Goal: Obtain resource: Download file/media

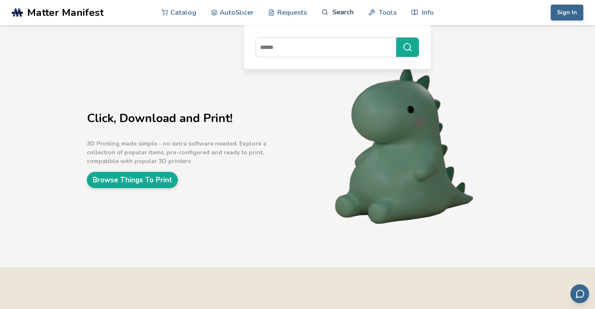
click at [340, 13] on link "Search" at bounding box center [338, 12] width 32 height 25
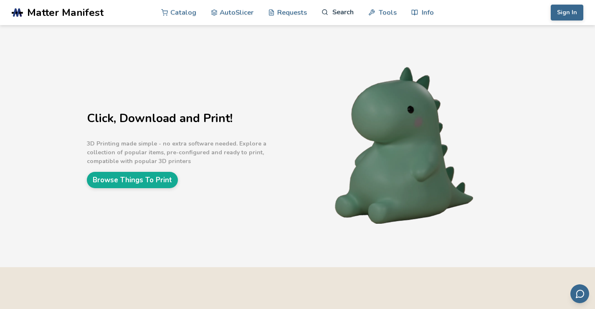
click at [332, 13] on link "Search" at bounding box center [338, 12] width 32 height 25
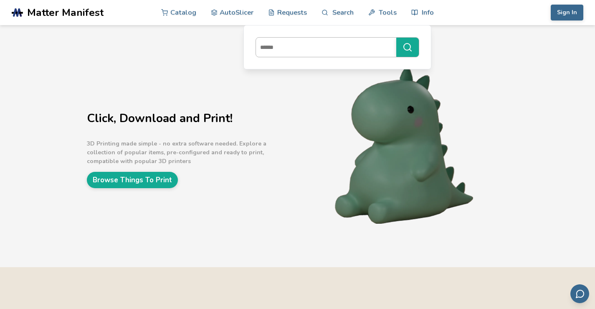
click at [328, 41] on input at bounding box center [324, 47] width 136 height 15
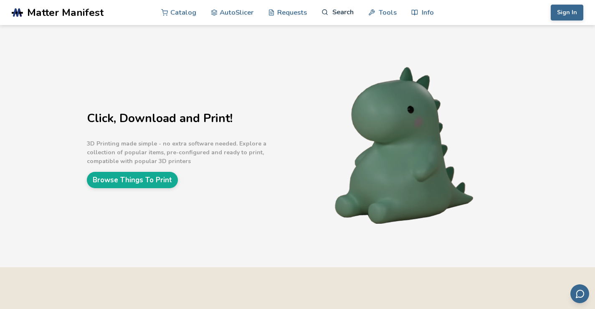
click at [340, 6] on link "Search" at bounding box center [338, 12] width 32 height 25
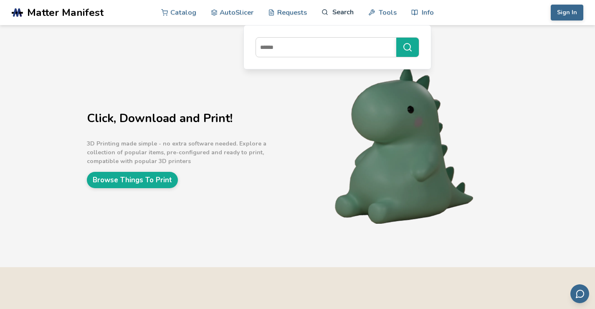
click at [337, 17] on link "Search" at bounding box center [338, 12] width 32 height 25
click at [309, 43] on input at bounding box center [324, 47] width 136 height 15
type input "*****"
click at [396, 38] on button "*****" at bounding box center [407, 47] width 23 height 19
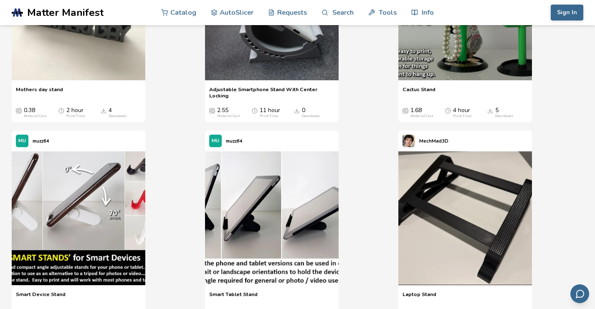
scroll to position [1292, 0]
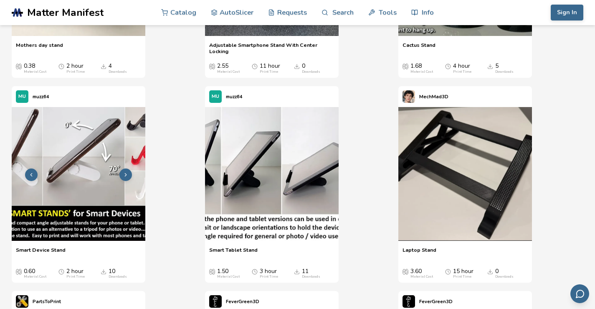
click at [99, 181] on img at bounding box center [79, 174] width 134 height 134
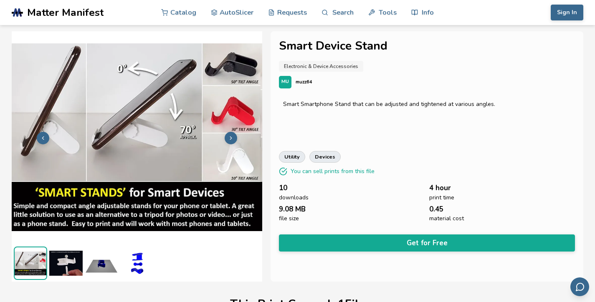
click at [76, 258] on img at bounding box center [65, 263] width 33 height 33
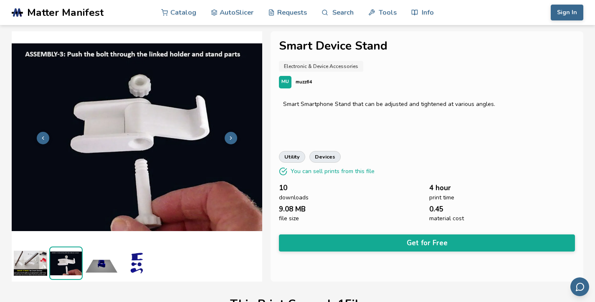
click at [109, 263] on img at bounding box center [101, 263] width 33 height 33
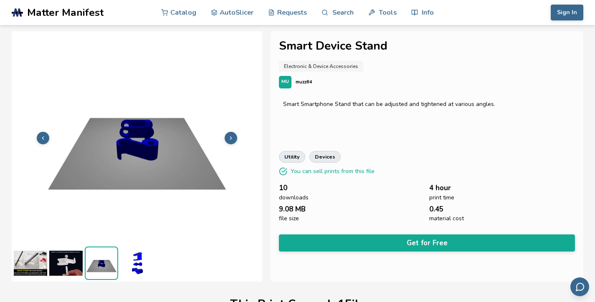
click at [137, 264] on img at bounding box center [136, 263] width 33 height 33
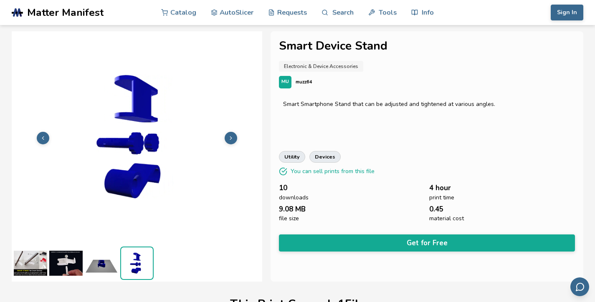
click at [24, 258] on img at bounding box center [30, 263] width 33 height 33
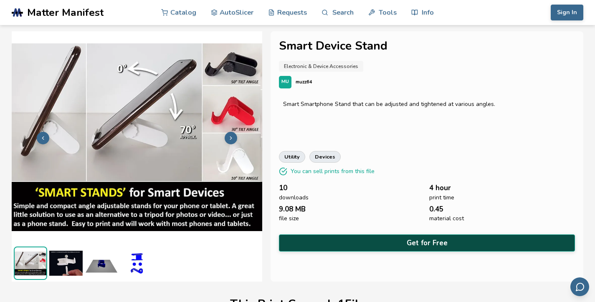
click at [362, 241] on button "Get for Free" at bounding box center [427, 243] width 296 height 17
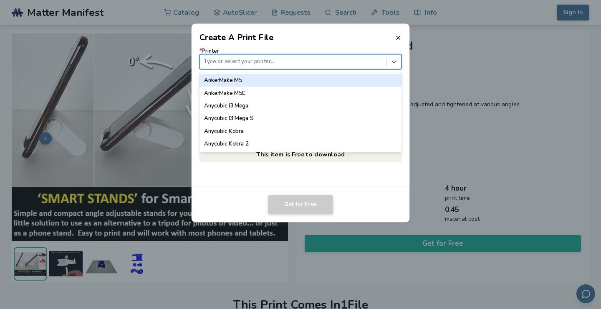
click at [286, 67] on div "Type or select your printer..." at bounding box center [293, 61] width 187 height 11
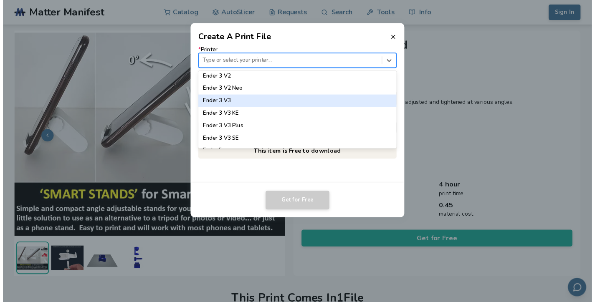
scroll to position [535, 0]
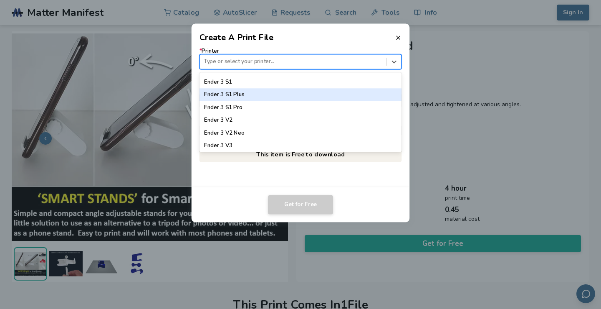
click at [237, 96] on div "Ender 3 S1 Plus" at bounding box center [301, 94] width 203 height 13
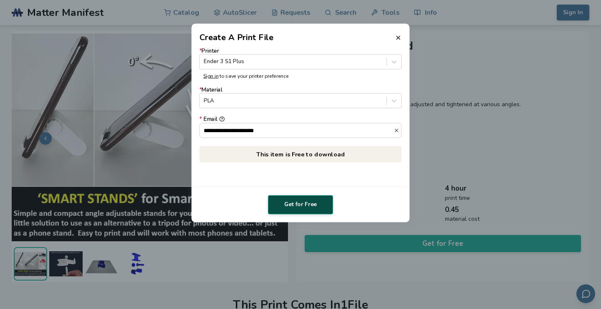
click at [287, 204] on button "Get for Free" at bounding box center [300, 204] width 65 height 19
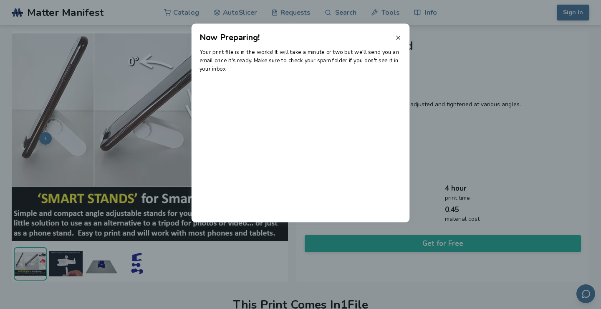
click at [398, 41] on icon at bounding box center [398, 37] width 7 height 7
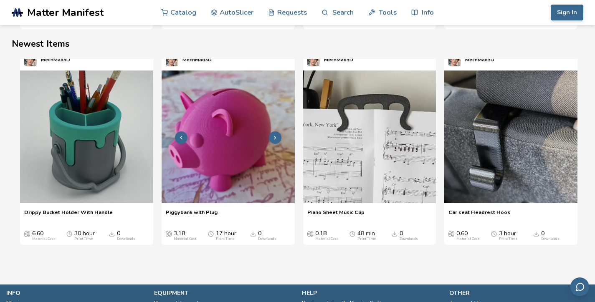
scroll to position [935, 0]
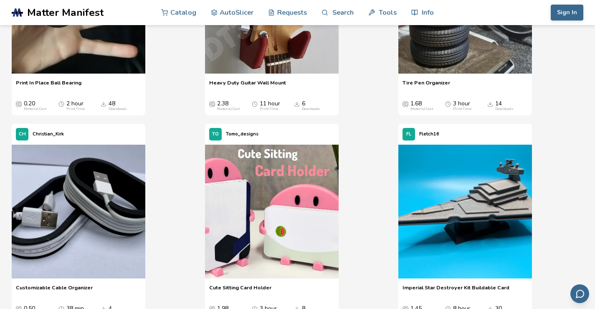
scroll to position [2406, 0]
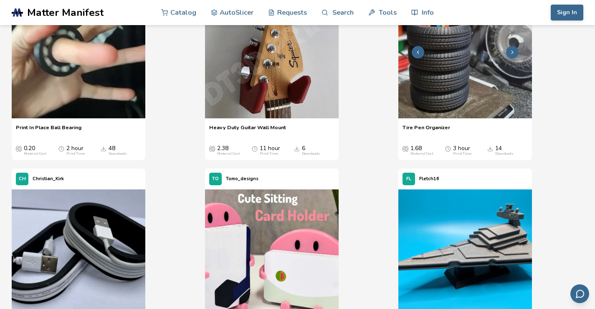
click at [480, 115] on img at bounding box center [465, 52] width 134 height 134
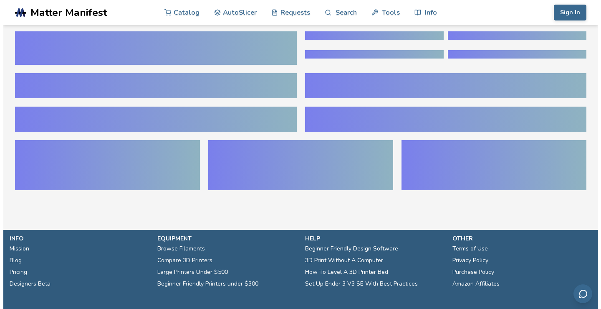
scroll to position [190, 0]
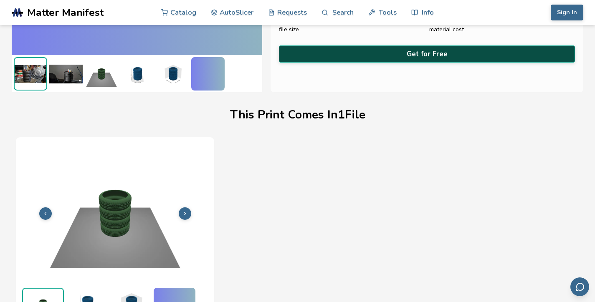
click at [441, 54] on button "Get for Free" at bounding box center [427, 54] width 296 height 17
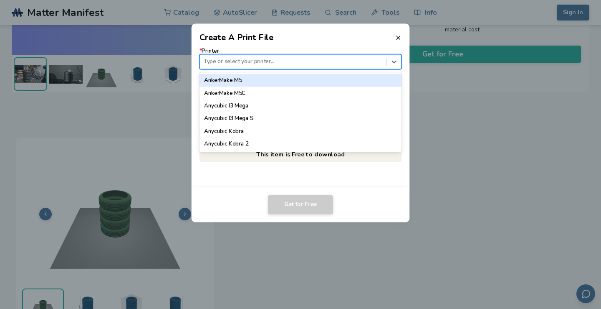
click at [281, 60] on div at bounding box center [293, 62] width 179 height 8
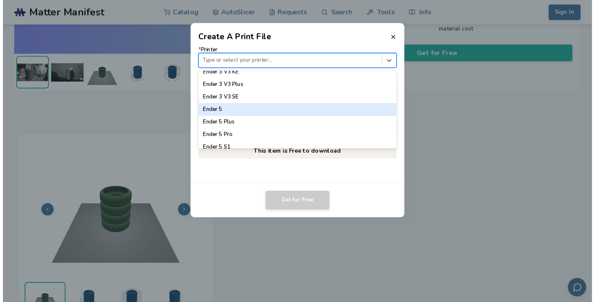
scroll to position [535, 0]
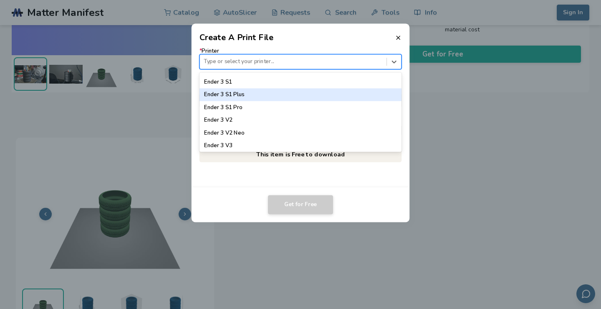
click at [237, 95] on div "Ender 3 S1 Plus" at bounding box center [301, 94] width 203 height 13
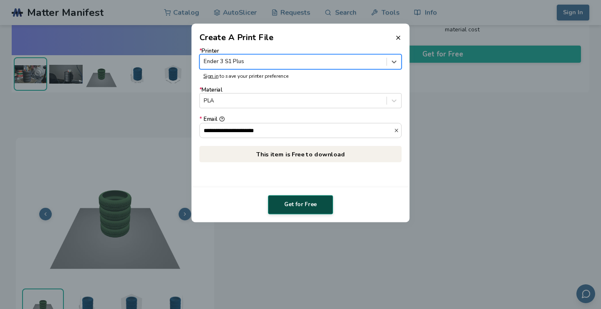
click at [292, 210] on button "Get for Free" at bounding box center [300, 204] width 65 height 19
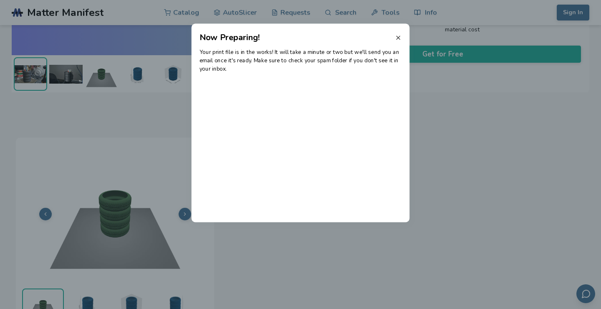
click at [398, 37] on icon at bounding box center [398, 37] width 7 height 7
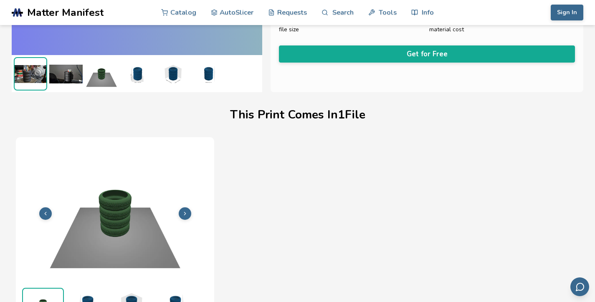
scroll to position [323, 0]
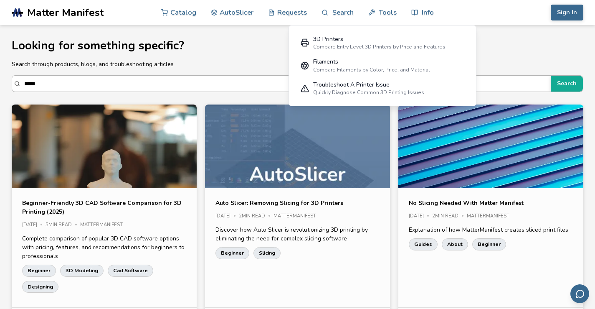
click at [123, 81] on input "*****" at bounding box center [285, 83] width 522 height 15
type input "*"
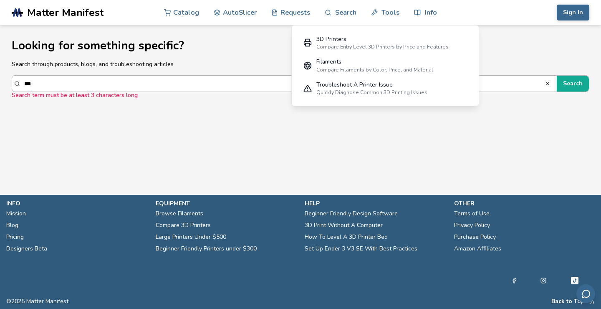
type input "***"
click at [557, 76] on button "Search" at bounding box center [573, 84] width 32 height 16
click at [129, 83] on input "***" at bounding box center [284, 83] width 521 height 15
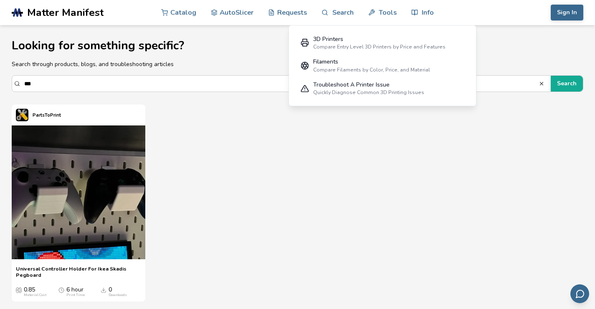
drag, startPoint x: 94, startPoint y: 83, endPoint x: 0, endPoint y: 79, distance: 94.5
click at [0, 79] on section "Looking for something specific? Search through products, blogs, and troubleshoo…" at bounding box center [297, 166] width 595 height 282
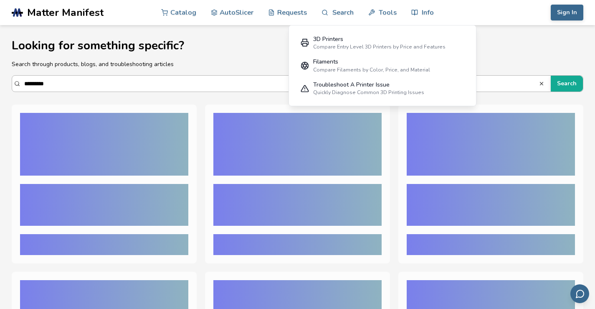
click at [551, 76] on button "Search" at bounding box center [567, 84] width 32 height 16
drag, startPoint x: 92, startPoint y: 84, endPoint x: 19, endPoint y: 81, distance: 73.2
click at [19, 81] on div "********* Search" at bounding box center [298, 83] width 572 height 17
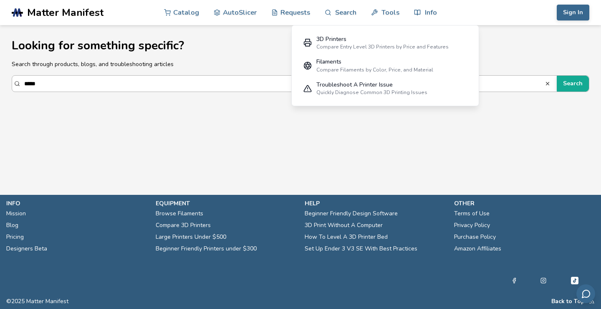
type input "*****"
click at [557, 76] on button "Search" at bounding box center [573, 84] width 32 height 16
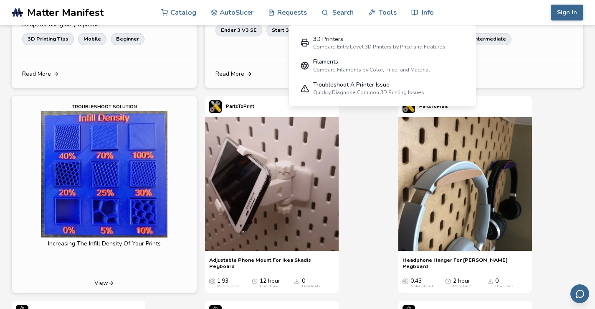
scroll to position [267, 0]
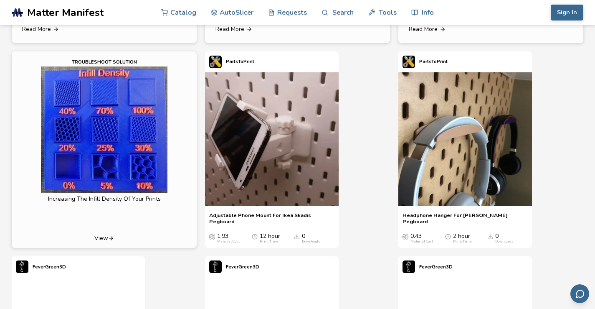
click at [382, 123] on div "PartsToPrint Adjustable Phone Mount For Ikea Skadis Pegboard Adjustable Phone M…" at bounding box center [297, 149] width 185 height 196
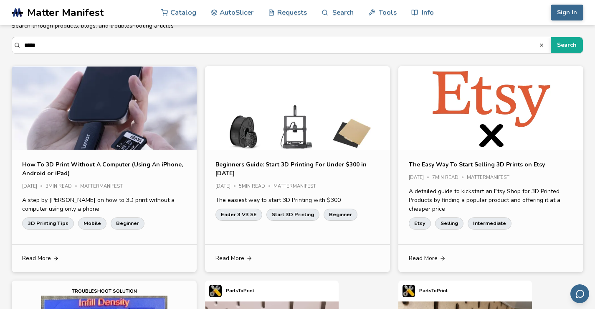
scroll to position [0, 0]
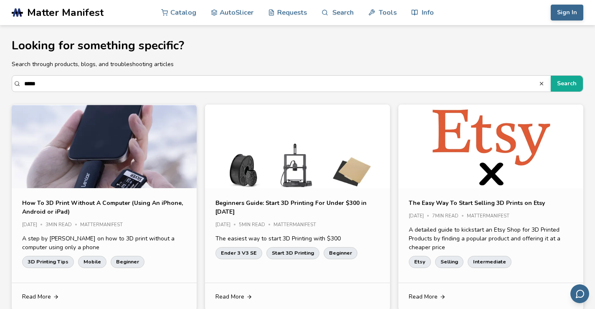
drag, startPoint x: 175, startPoint y: 85, endPoint x: 0, endPoint y: 86, distance: 175.4
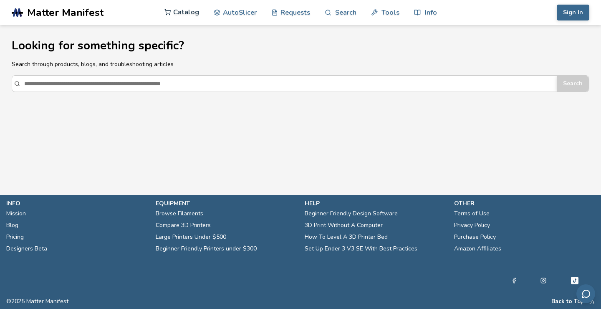
click at [186, 13] on link "Catalog" at bounding box center [181, 12] width 35 height 25
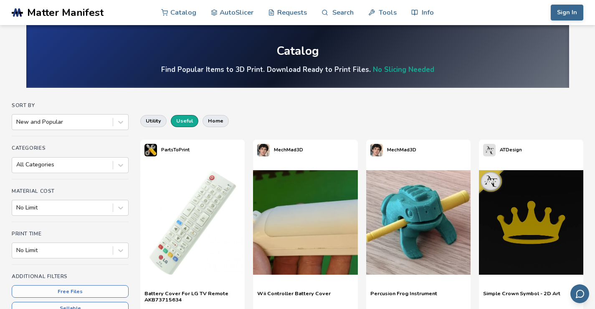
click at [185, 124] on button "useful" at bounding box center [185, 121] width 28 height 12
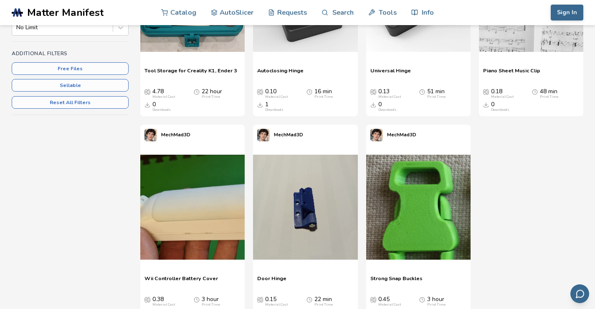
scroll to position [45, 0]
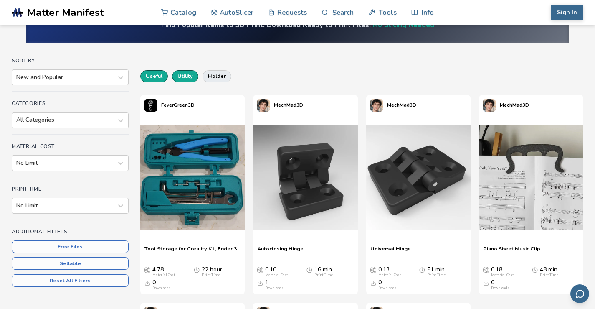
click at [190, 71] on button "utility" at bounding box center [185, 76] width 26 height 12
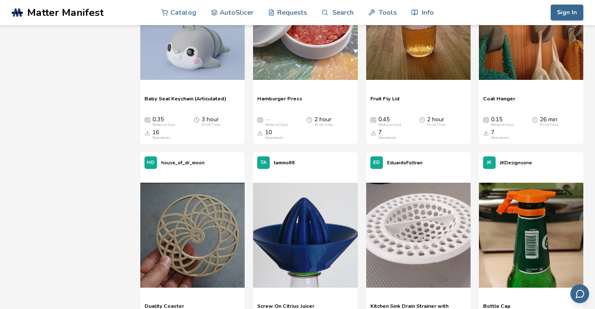
scroll to position [1114, 0]
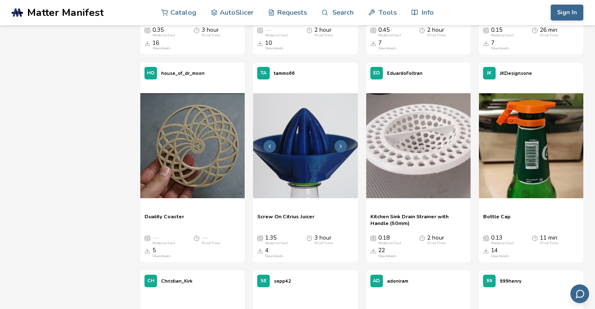
click at [337, 150] on button at bounding box center [341, 146] width 13 height 13
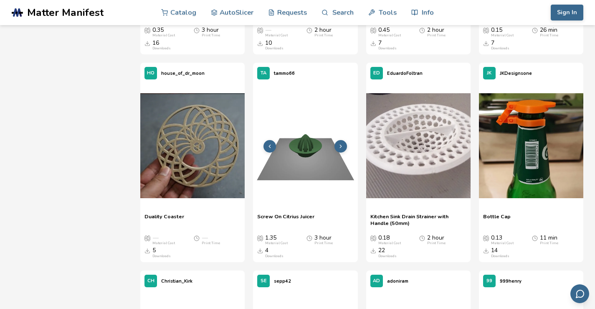
click at [337, 150] on button at bounding box center [341, 146] width 13 height 13
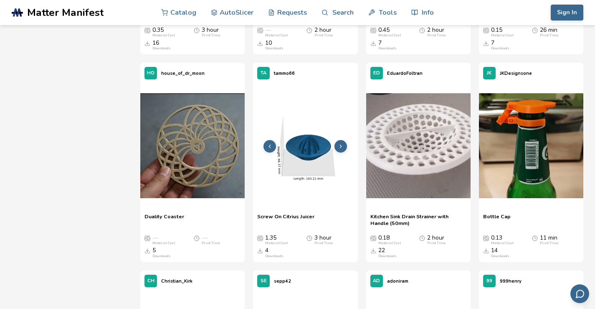
click at [337, 150] on button at bounding box center [341, 146] width 13 height 13
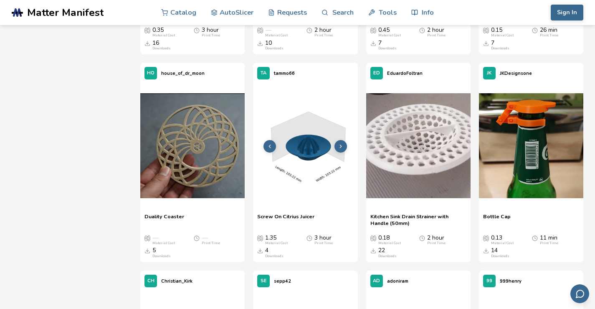
click at [337, 150] on button at bounding box center [341, 146] width 13 height 13
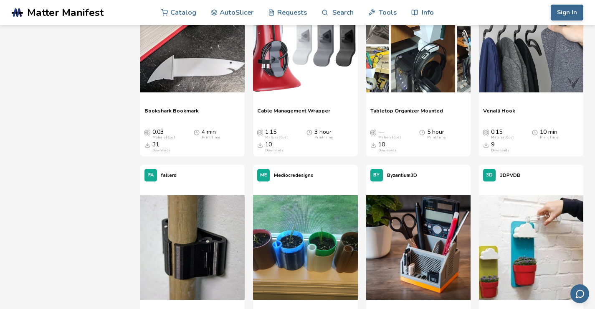
scroll to position [1826, 0]
